Goal: Transaction & Acquisition: Purchase product/service

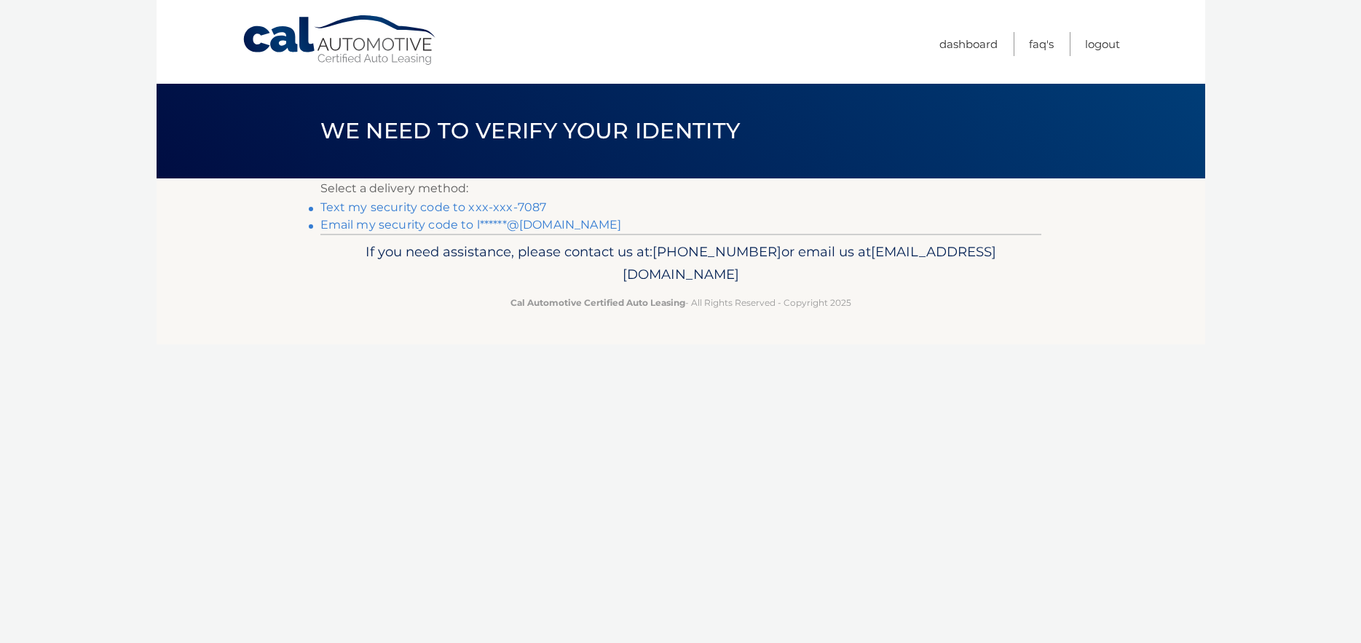
click at [513, 225] on link "Email my security code to l******@gmail.com" at bounding box center [470, 225] width 301 height 14
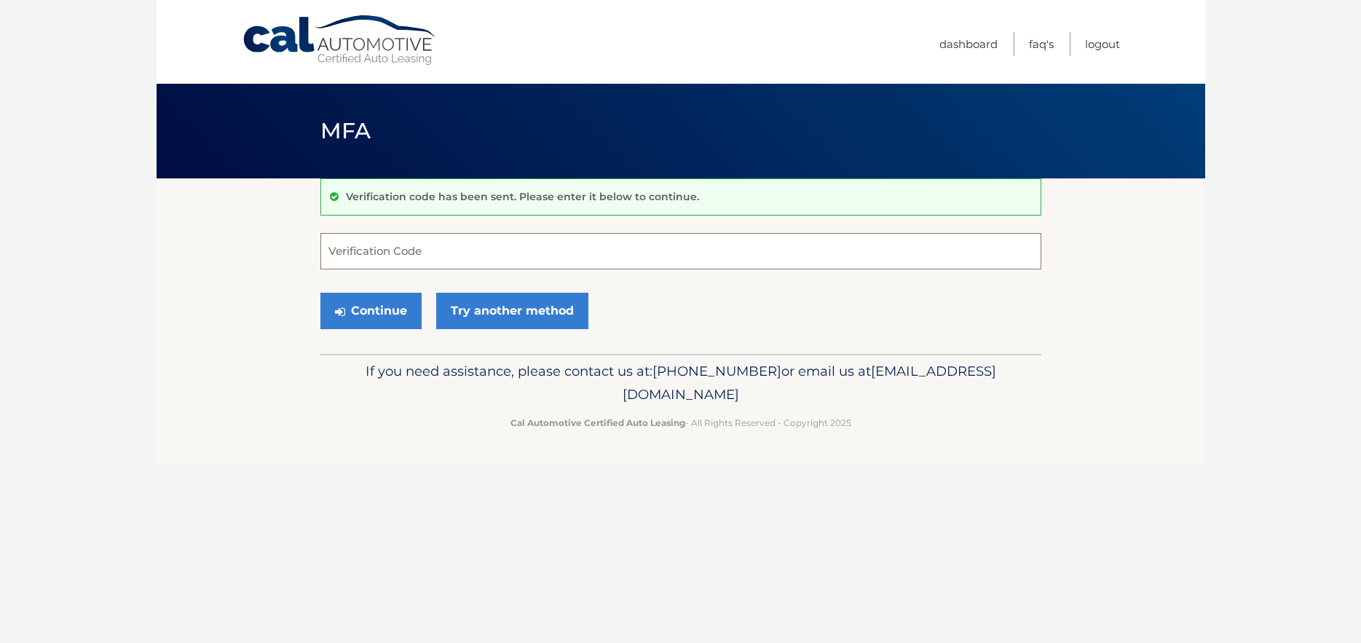
click at [481, 243] on input "Verification Code" at bounding box center [680, 251] width 721 height 36
click at [381, 250] on input "Verification Code" at bounding box center [680, 251] width 721 height 36
type input "377017"
click at [390, 313] on button "Continue" at bounding box center [370, 311] width 101 height 36
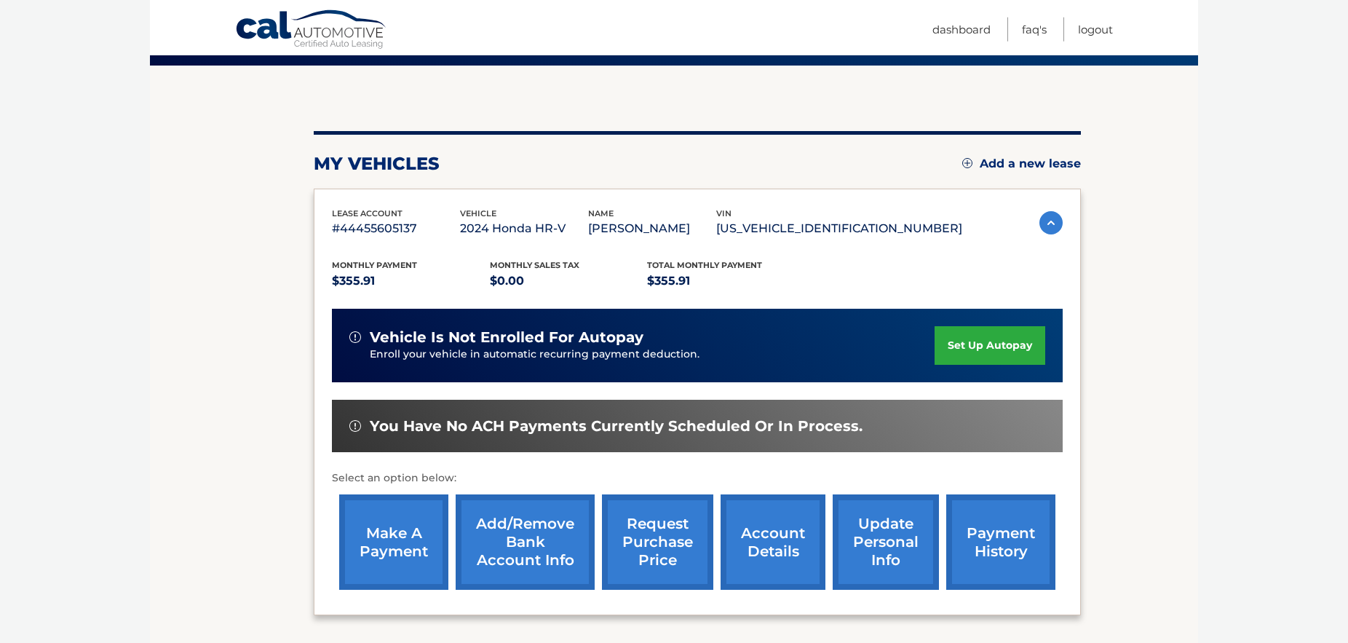
scroll to position [149, 0]
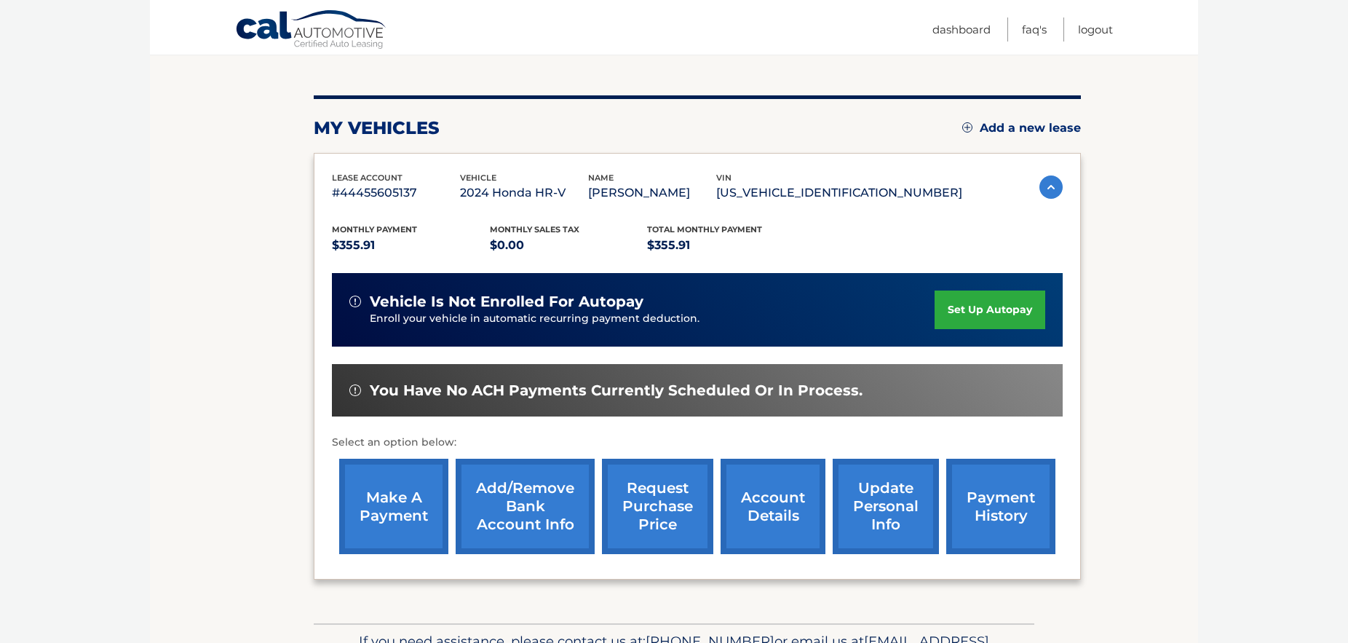
click at [413, 526] on link "make a payment" at bounding box center [393, 506] width 109 height 95
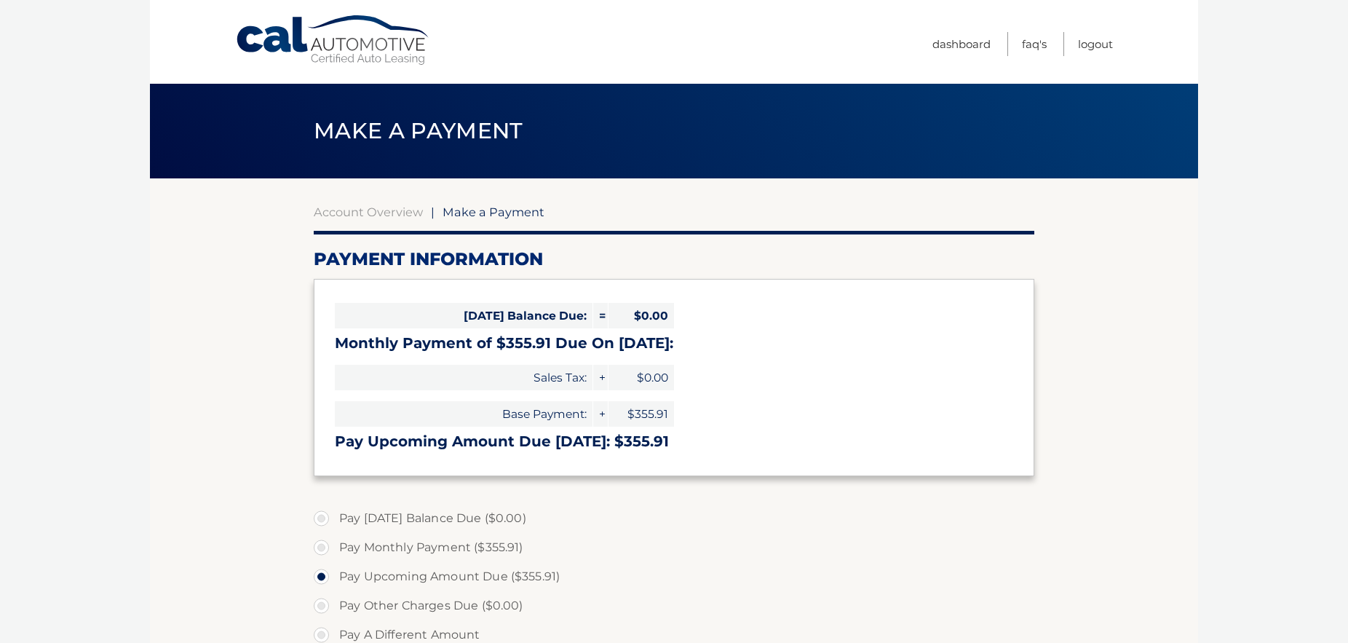
select select "NmE0YTEwOGMtYzk1MS00MTI0LTgwOTYtY2RiNjA4YjUwNWFi"
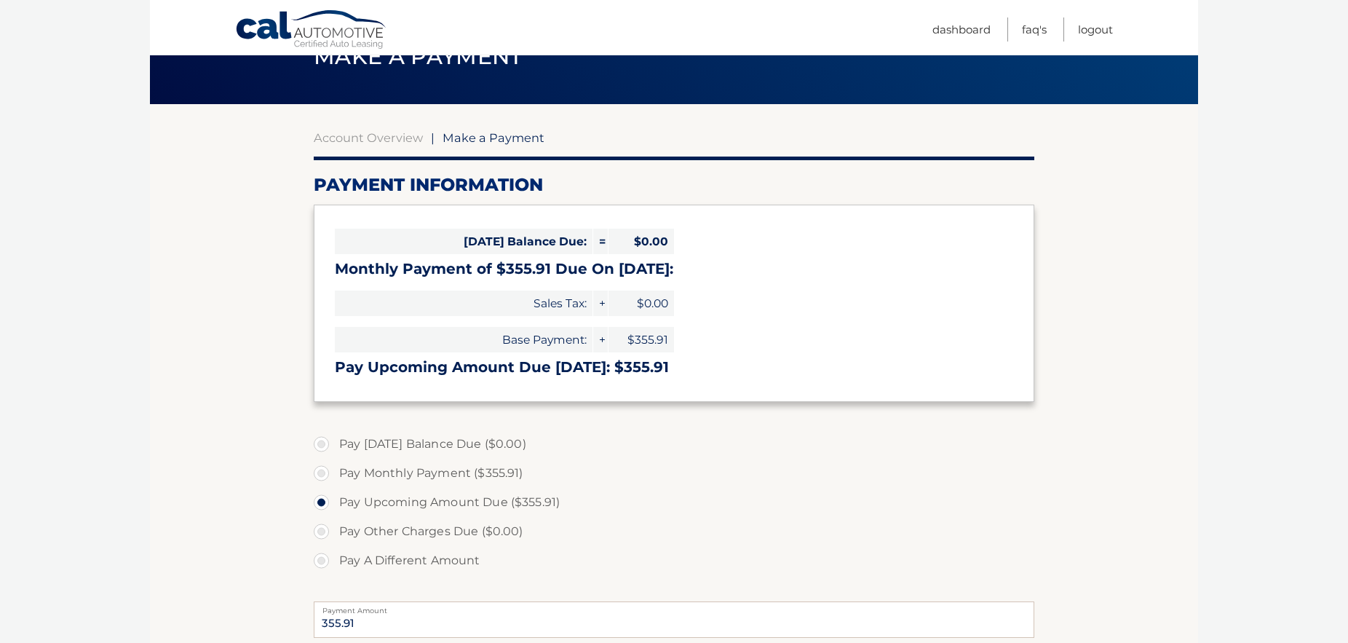
drag, startPoint x: 318, startPoint y: 460, endPoint x: 397, endPoint y: 473, distance: 79.6
click at [319, 460] on label "Pay Monthly Payment ($355.91)" at bounding box center [674, 473] width 721 height 29
click at [320, 460] on input "Pay Monthly Payment ($355.91)" at bounding box center [327, 470] width 15 height 23
radio input "true"
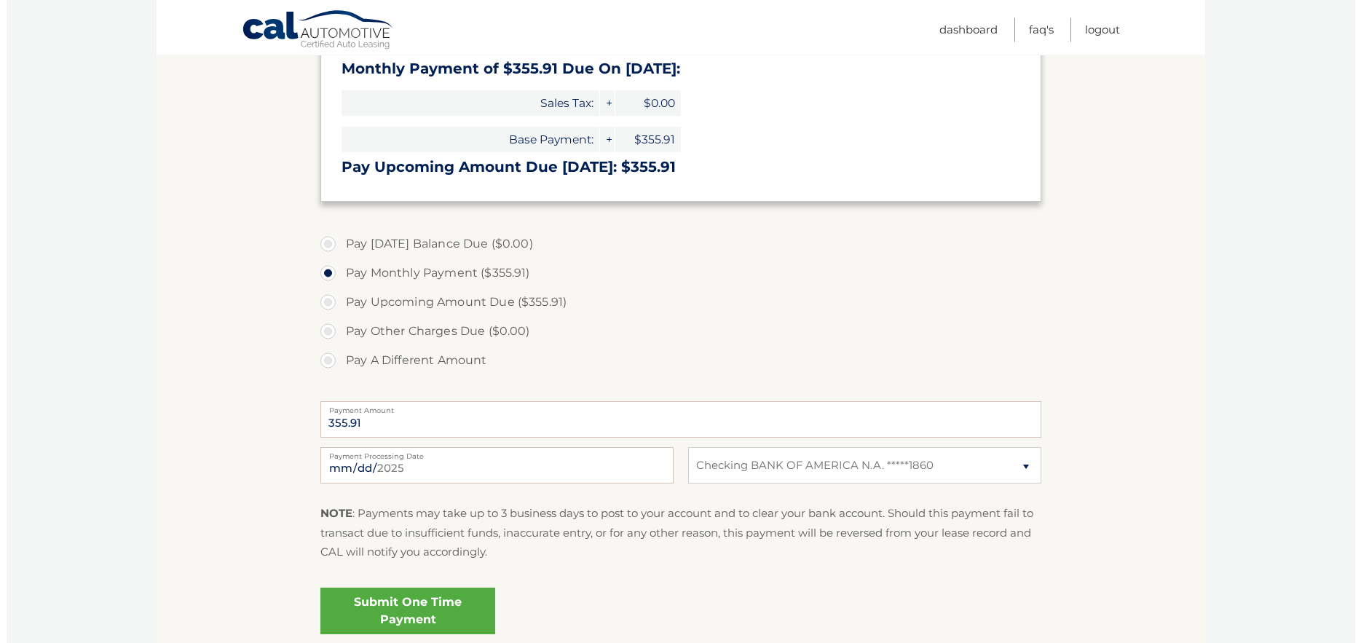
scroll to position [297, 0]
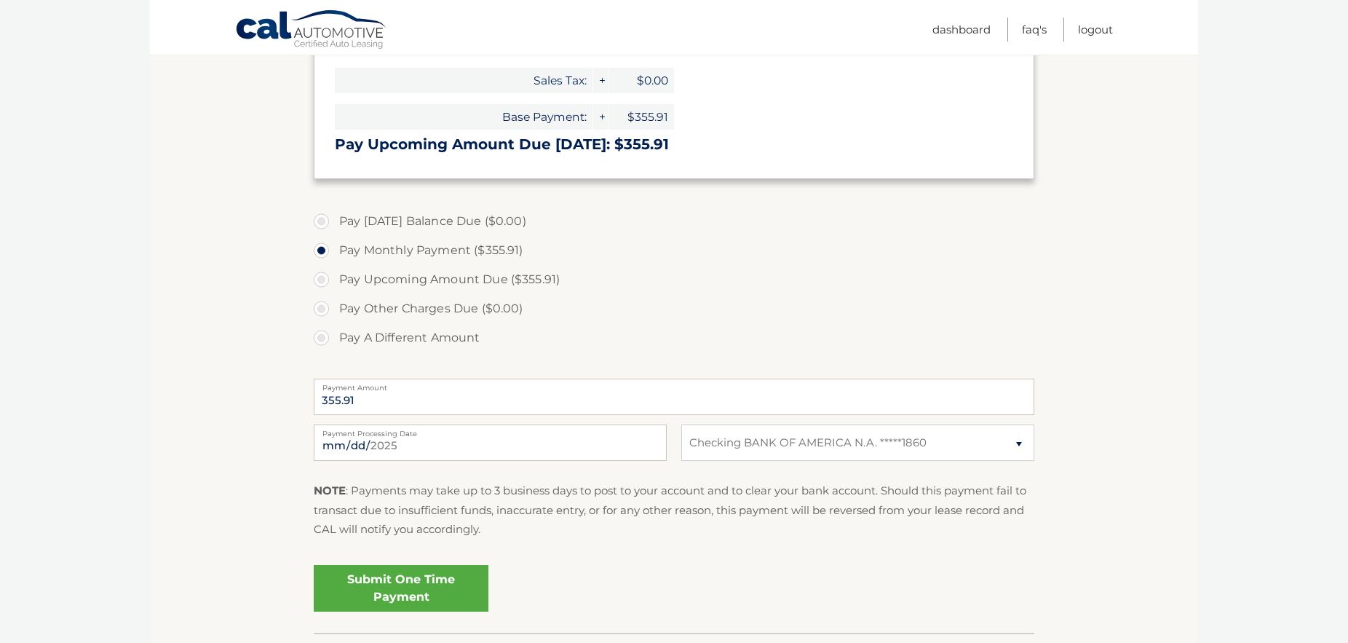
click at [433, 565] on link "Submit One Time Payment" at bounding box center [401, 588] width 175 height 47
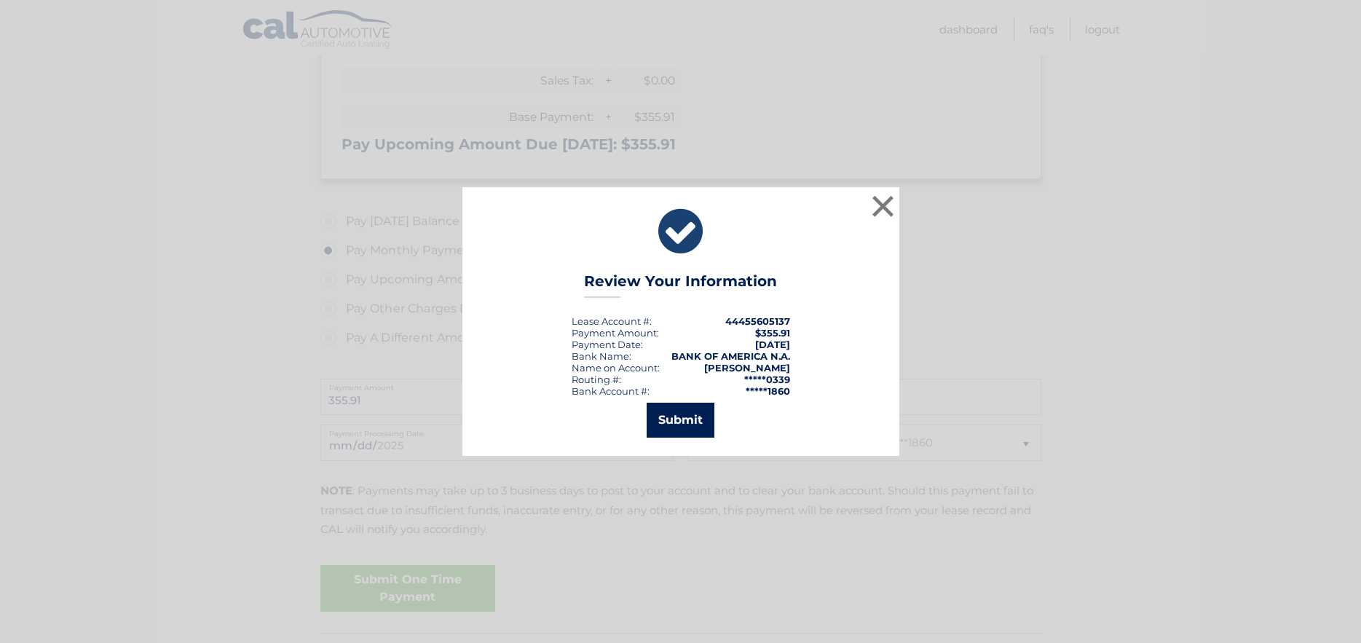
click at [678, 433] on button "Submit" at bounding box center [681, 420] width 68 height 35
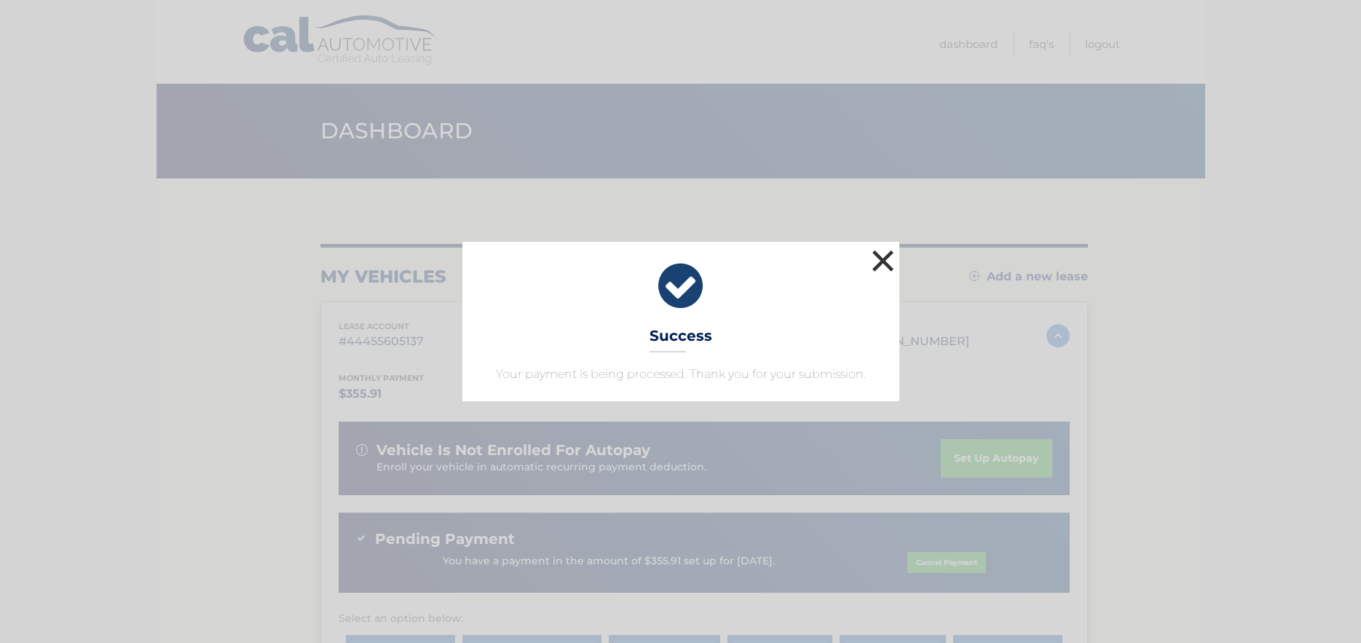
click at [885, 258] on button "×" at bounding box center [883, 260] width 29 height 29
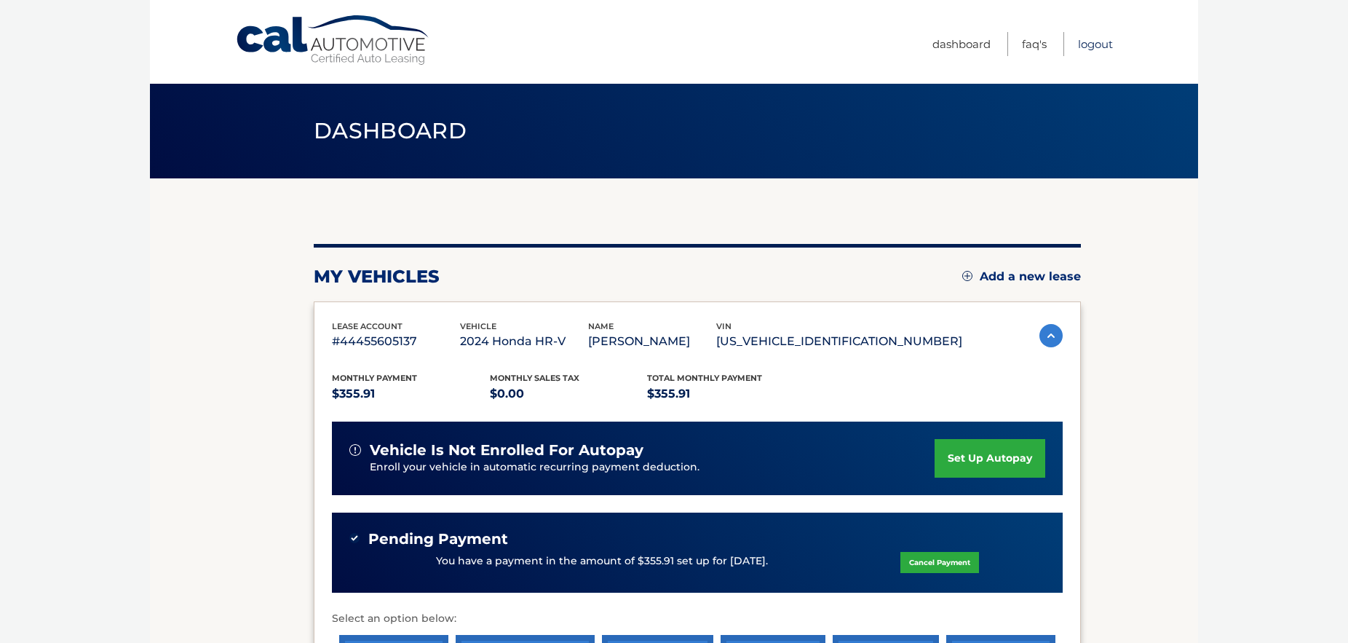
click at [1099, 41] on link "Logout" at bounding box center [1095, 44] width 35 height 24
